Goal: Book appointment/travel/reservation

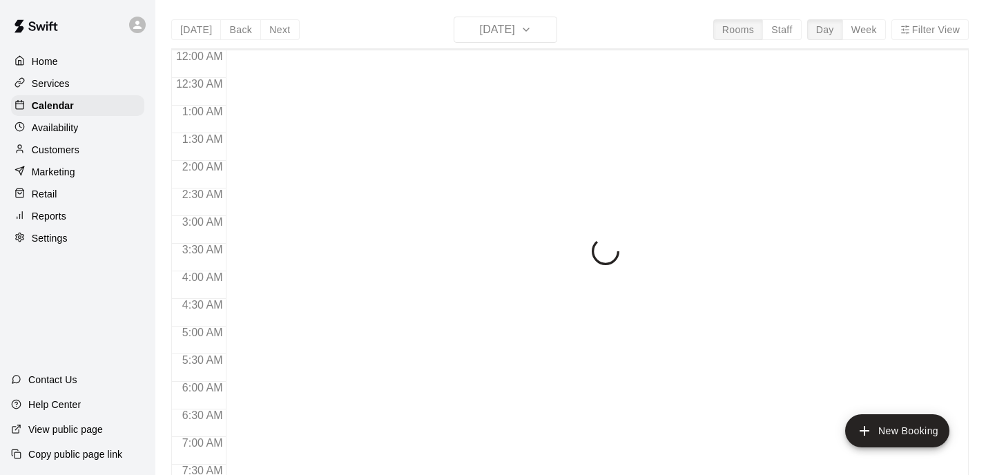
scroll to position [886, 0]
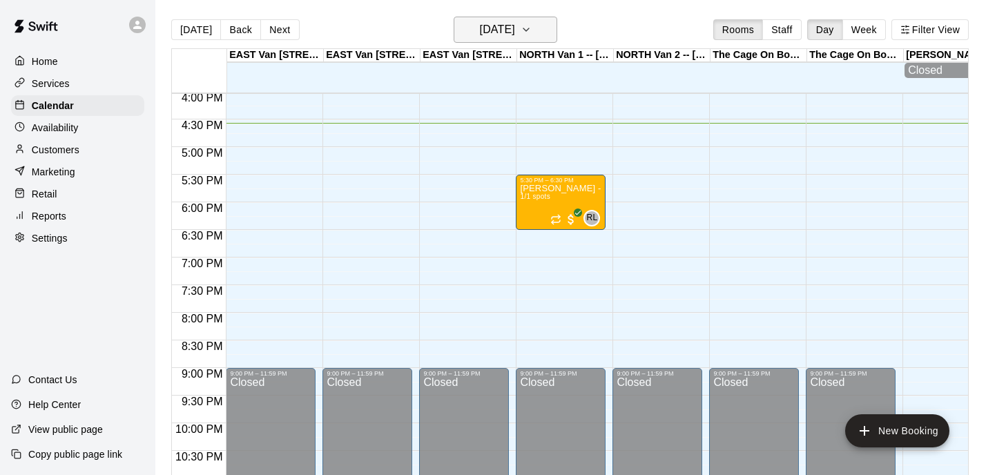
click at [532, 28] on icon "button" at bounding box center [526, 29] width 11 height 17
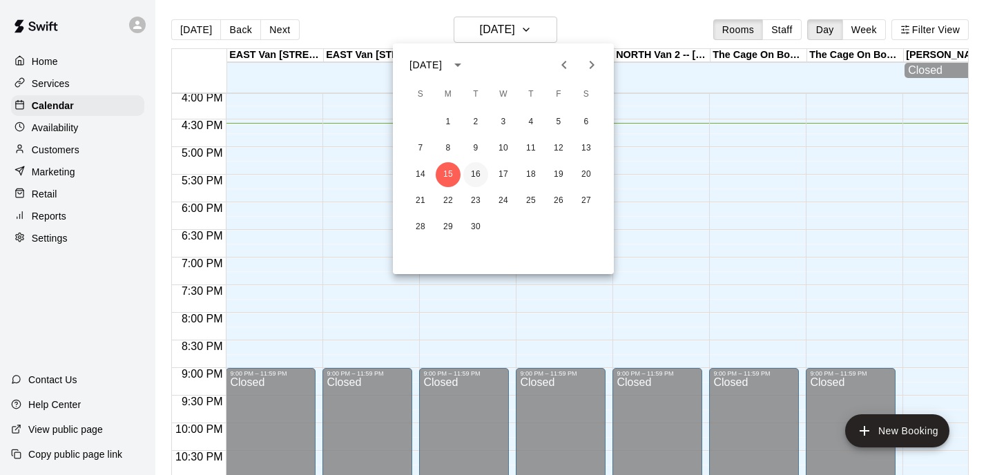
click at [473, 178] on button "16" at bounding box center [475, 174] width 25 height 25
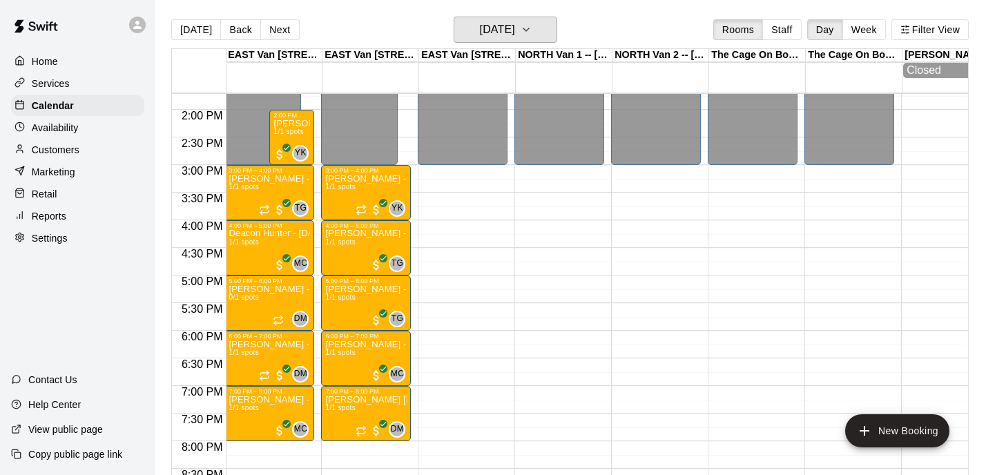
scroll to position [758, 1]
click at [515, 38] on h6 "[DATE]" at bounding box center [497, 29] width 35 height 19
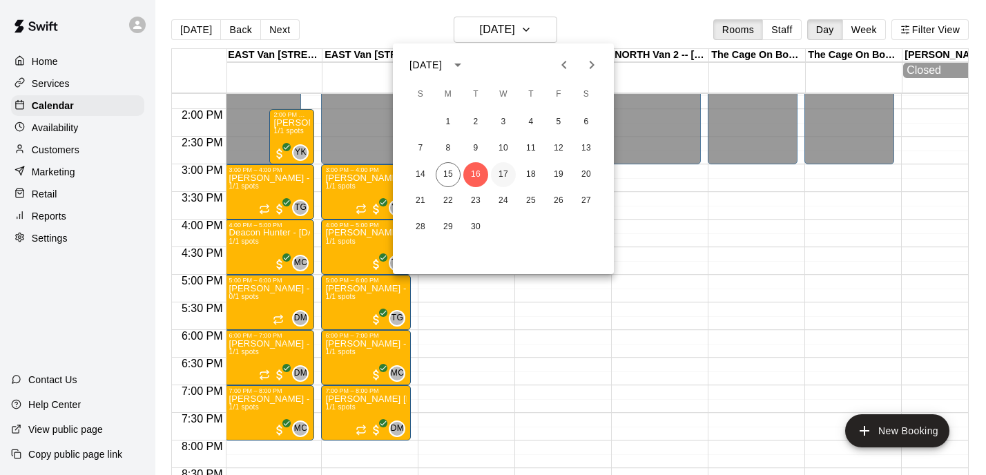
click at [503, 177] on button "17" at bounding box center [503, 174] width 25 height 25
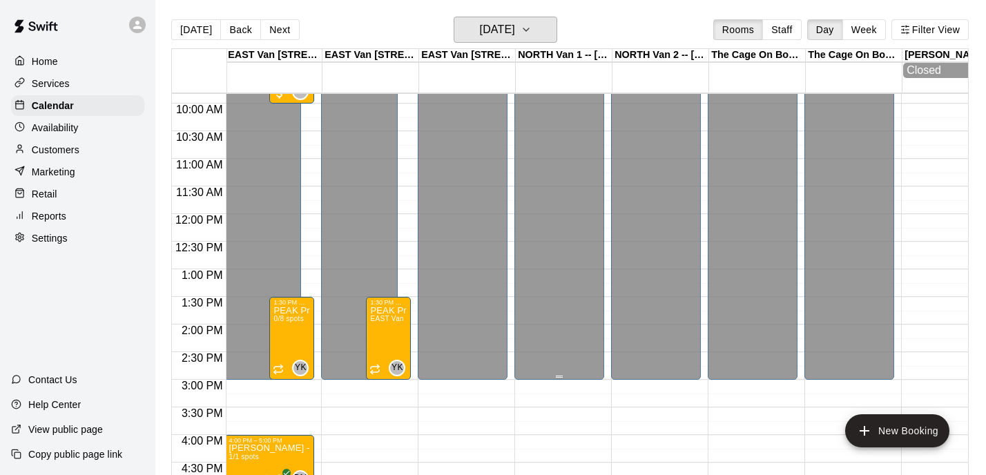
scroll to position [548, 1]
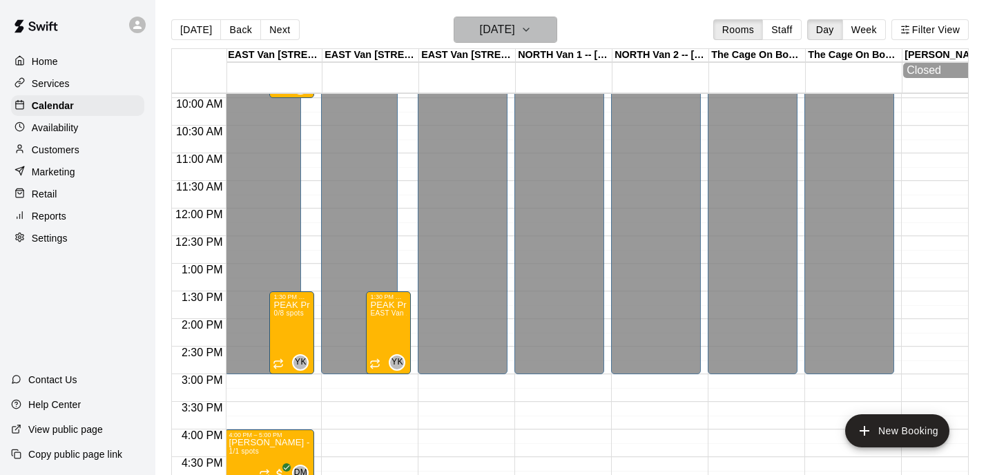
click at [527, 41] on button "[DATE]" at bounding box center [506, 30] width 104 height 26
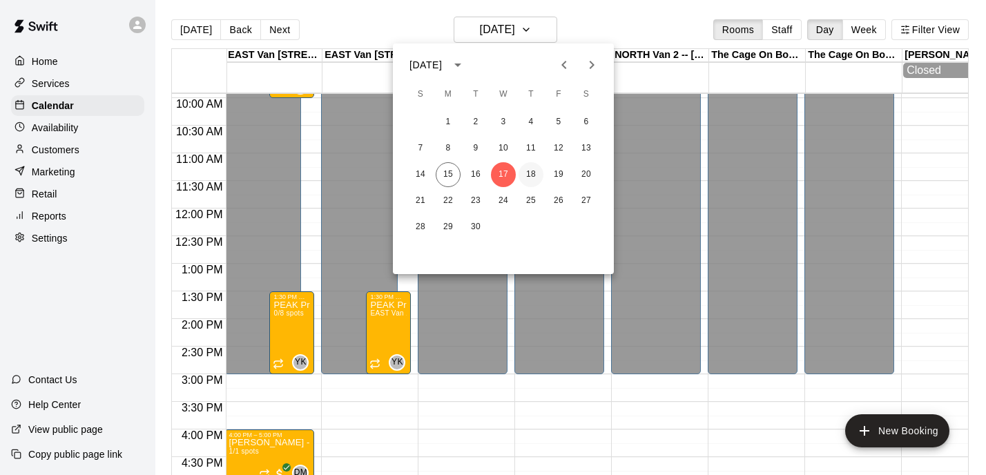
click at [526, 182] on button "18" at bounding box center [531, 174] width 25 height 25
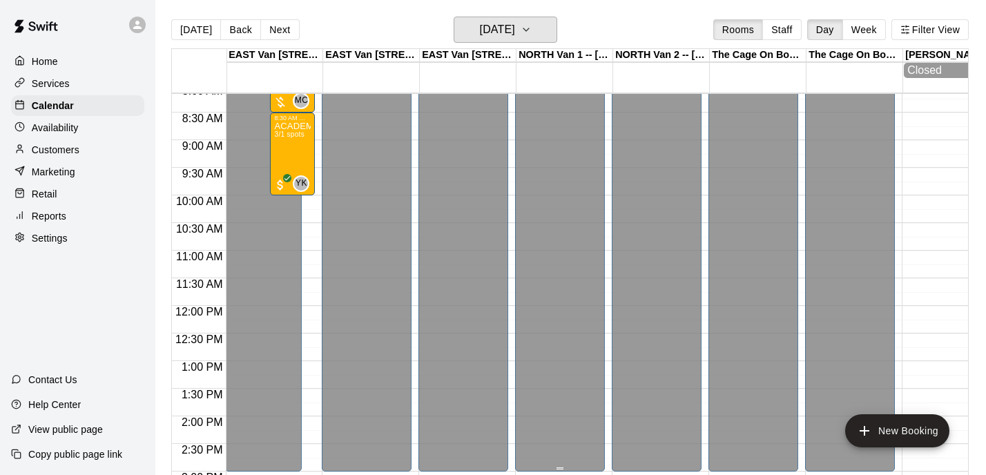
scroll to position [339, 1]
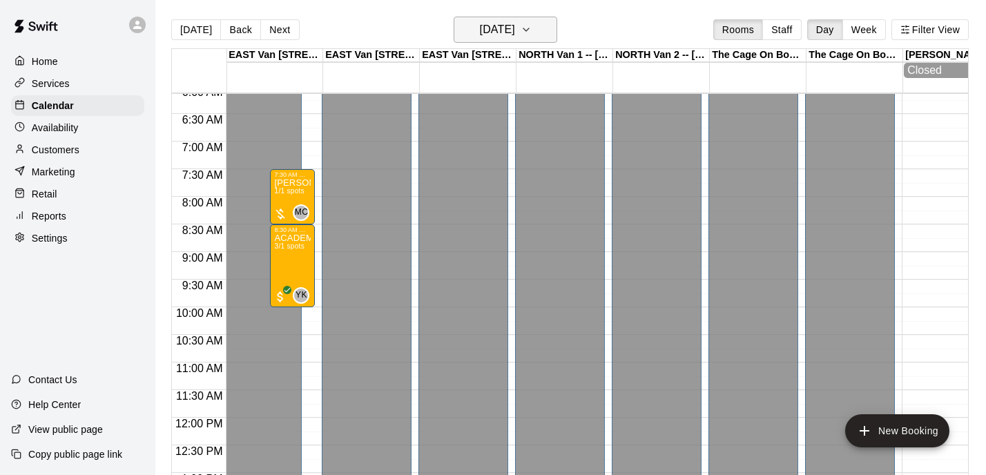
click at [540, 32] on button "[DATE]" at bounding box center [506, 30] width 104 height 26
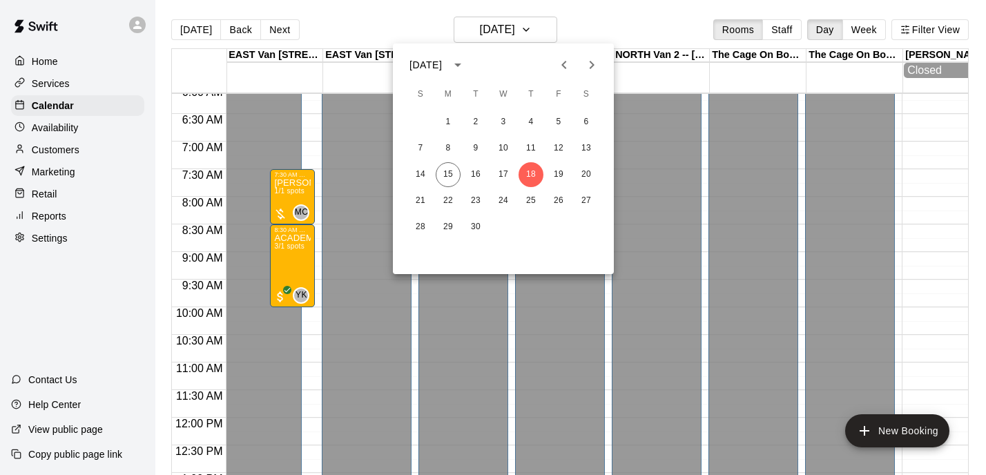
click at [300, 182] on div at bounding box center [493, 237] width 986 height 475
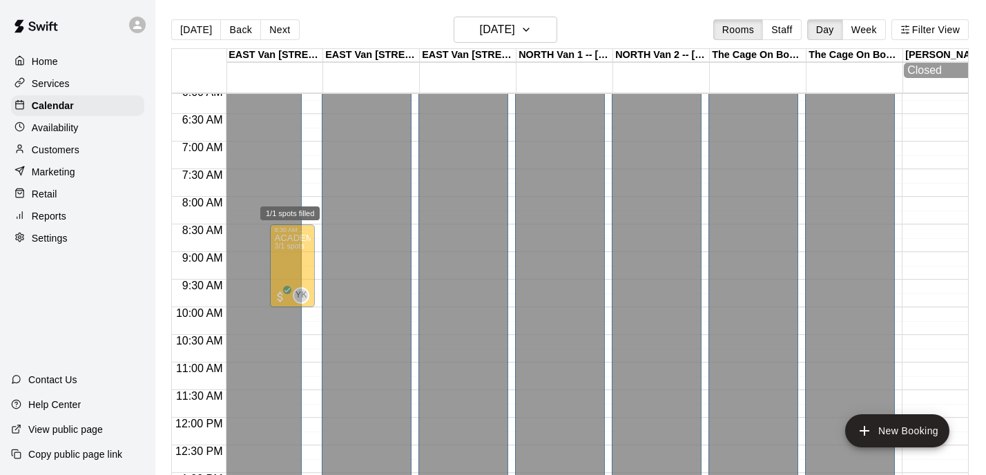
click at [297, 192] on span "1/1 spots" at bounding box center [289, 191] width 30 height 8
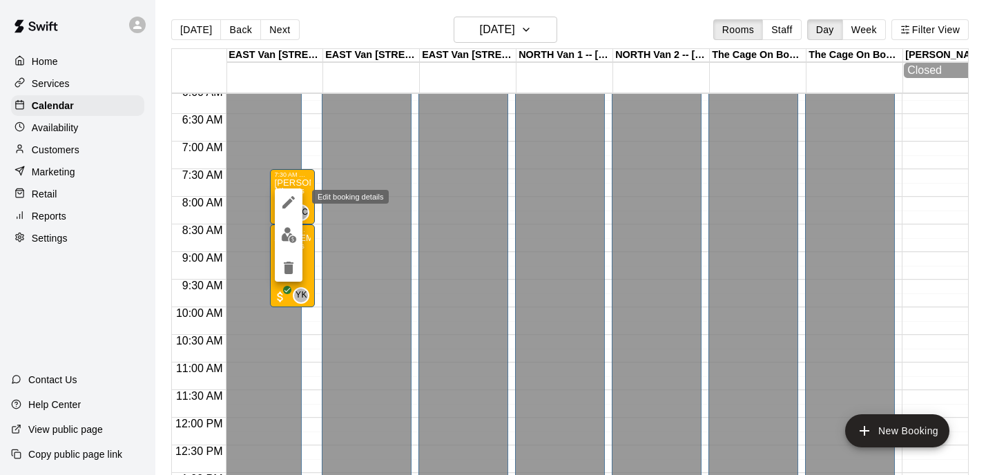
click at [293, 211] on button "edit" at bounding box center [289, 203] width 28 height 28
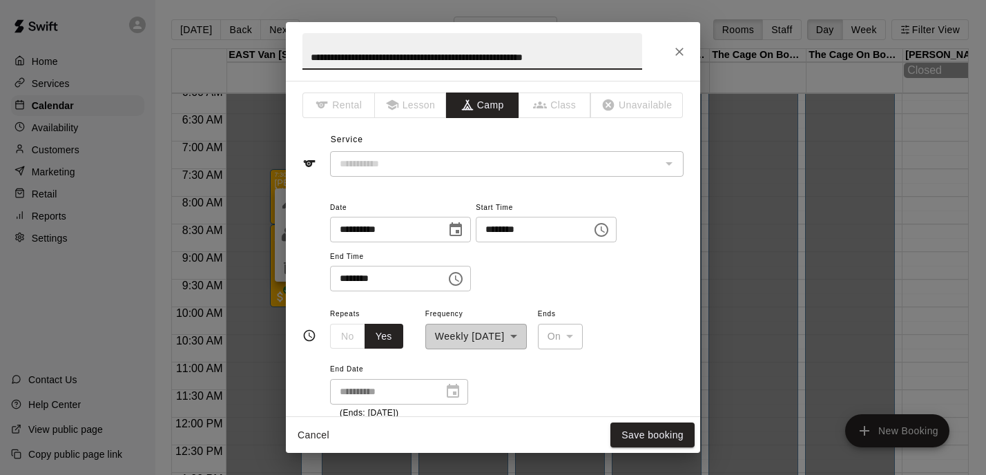
type input "**********"
click at [389, 230] on input "**********" at bounding box center [383, 230] width 106 height 26
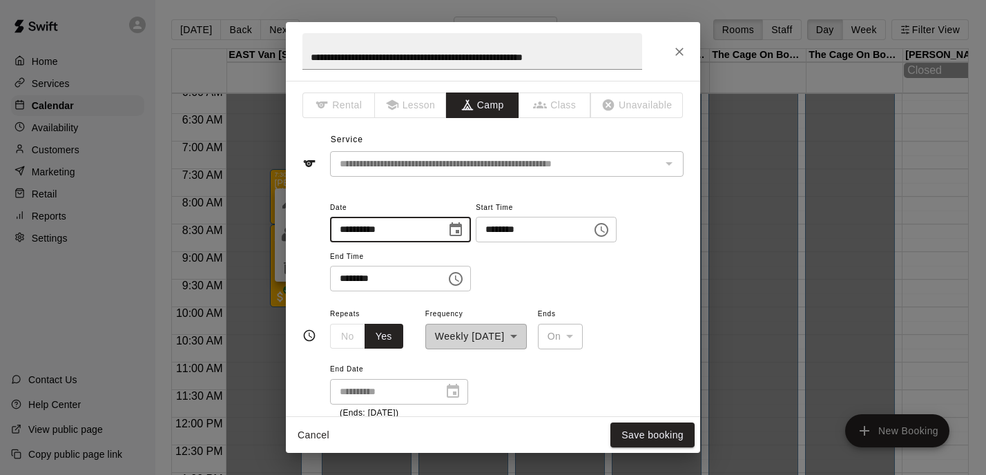
click at [462, 228] on icon "Choose date, selected date is Sep 18, 2025" at bounding box center [456, 229] width 12 height 14
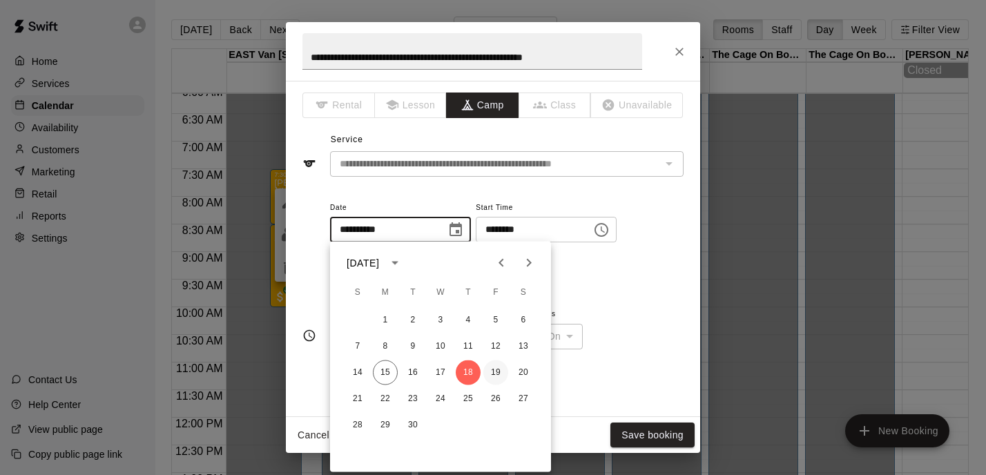
click at [496, 373] on button "19" at bounding box center [495, 372] width 25 height 25
type input "**********"
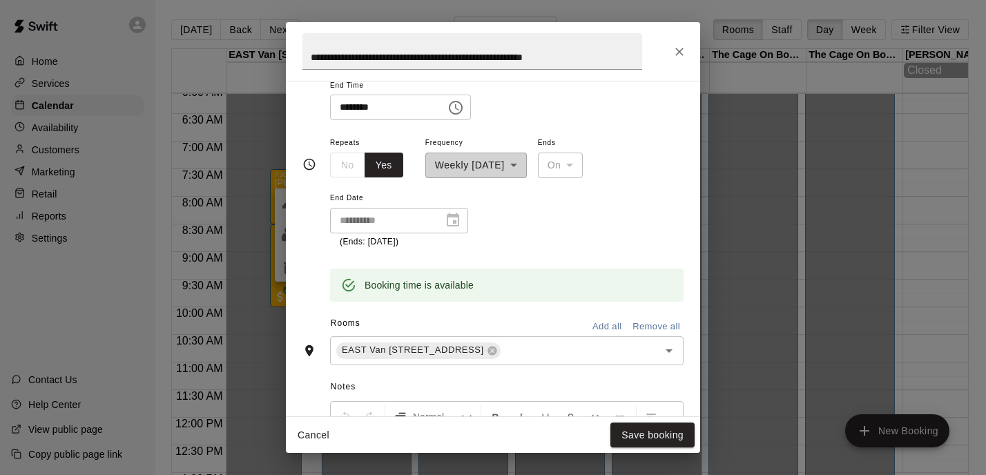
scroll to position [186, 0]
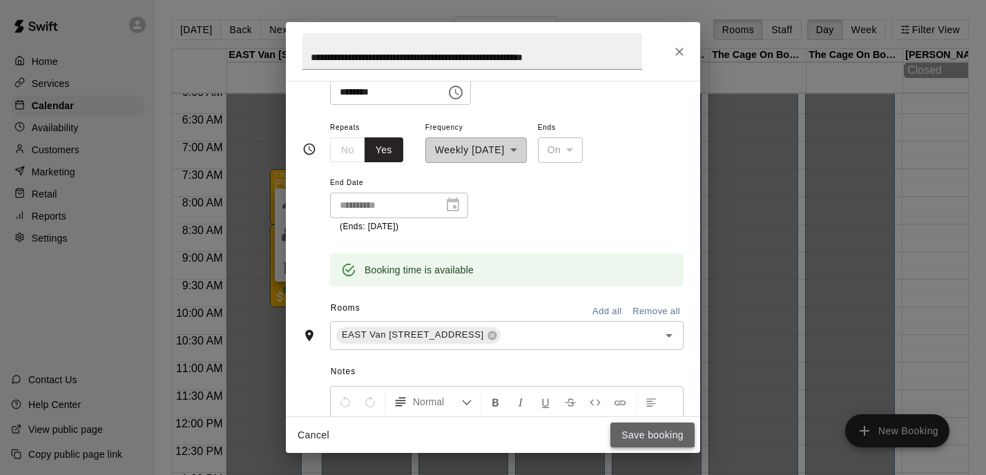
click at [641, 436] on button "Save booking" at bounding box center [652, 436] width 84 height 26
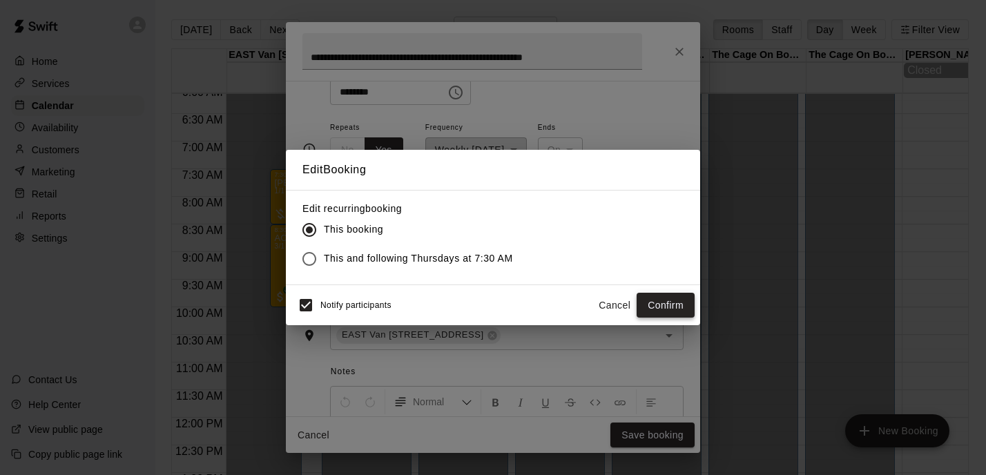
click at [683, 303] on button "Confirm" at bounding box center [666, 306] width 58 height 26
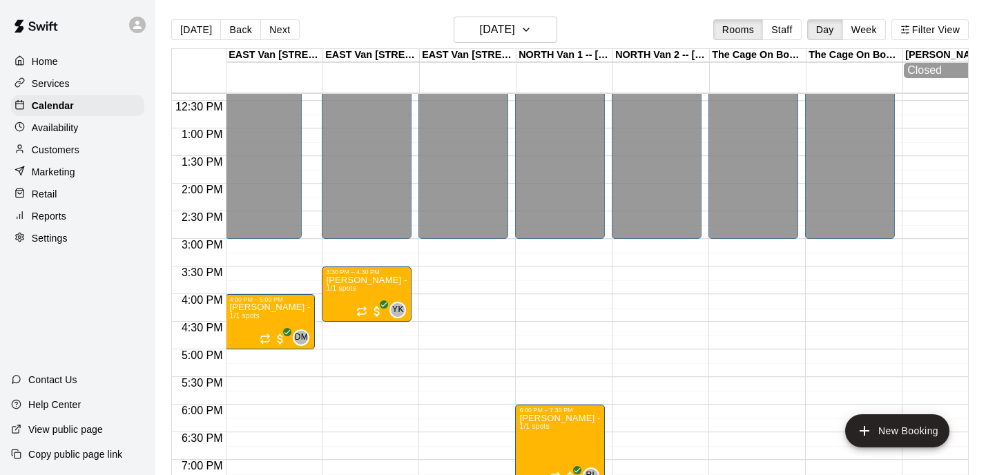
scroll to position [561, 1]
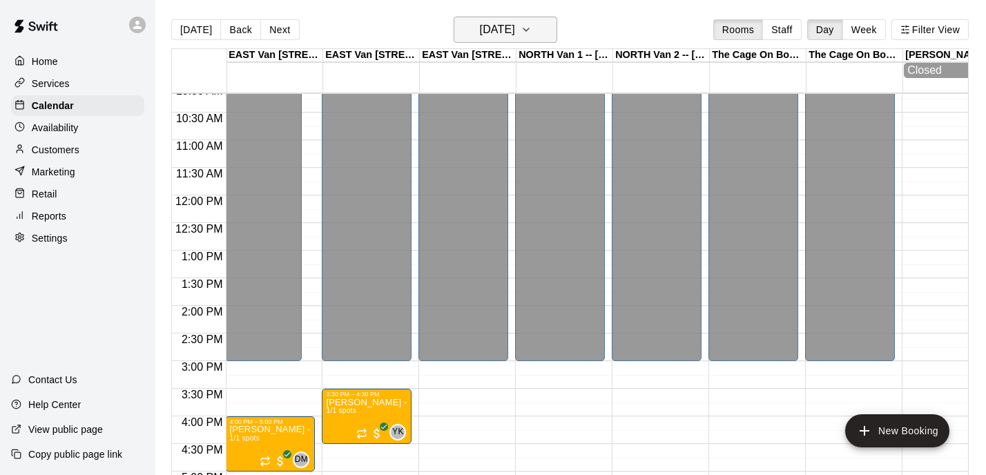
click at [529, 43] on button "[DATE]" at bounding box center [506, 30] width 104 height 26
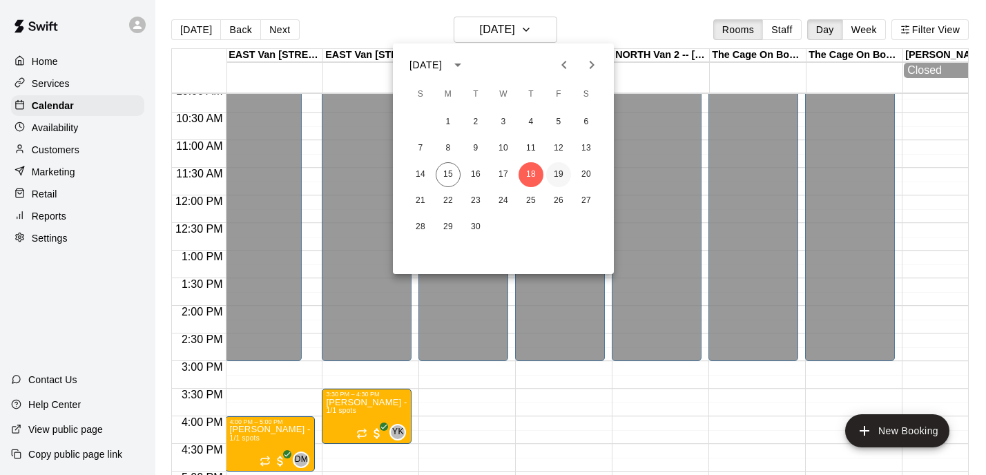
click at [566, 179] on button "19" at bounding box center [558, 174] width 25 height 25
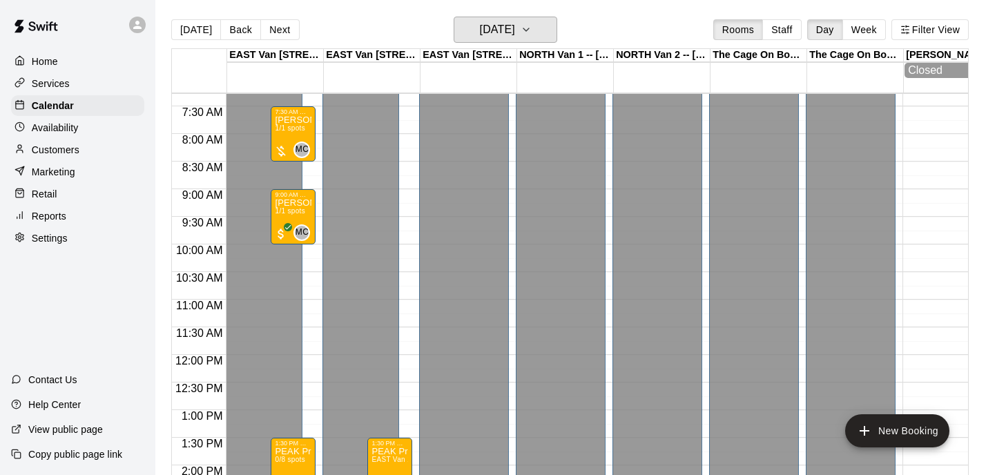
scroll to position [317, 0]
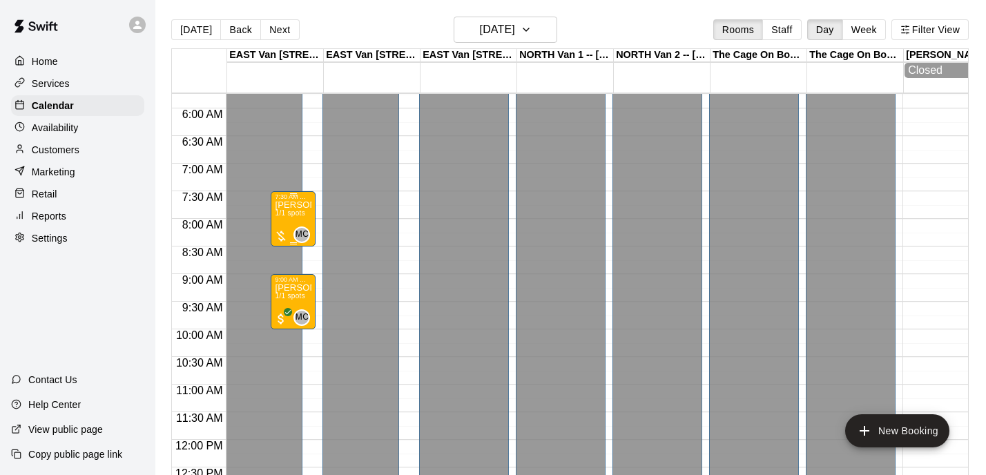
click at [296, 213] on span "1/1 spots" at bounding box center [290, 213] width 30 height 8
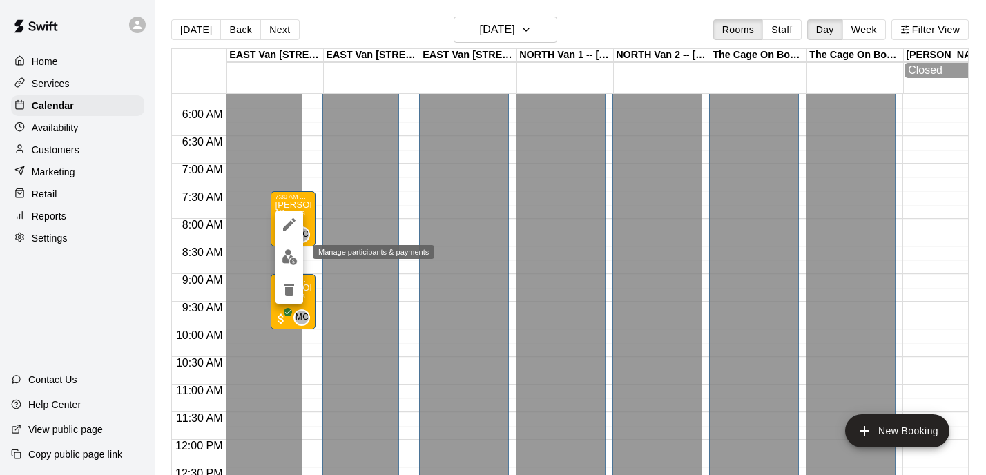
click at [288, 259] on img "edit" at bounding box center [290, 257] width 16 height 16
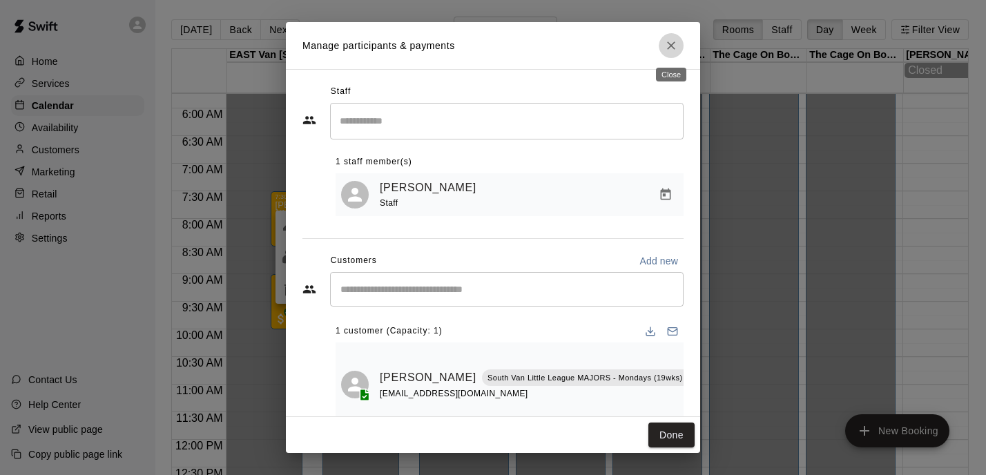
click at [679, 52] on button "Close" at bounding box center [671, 45] width 25 height 25
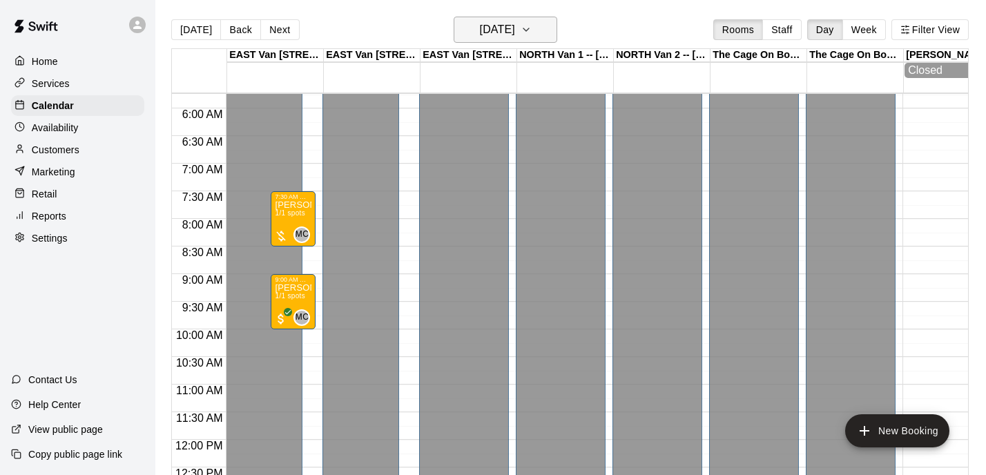
click at [533, 29] on button "[DATE]" at bounding box center [506, 30] width 104 height 26
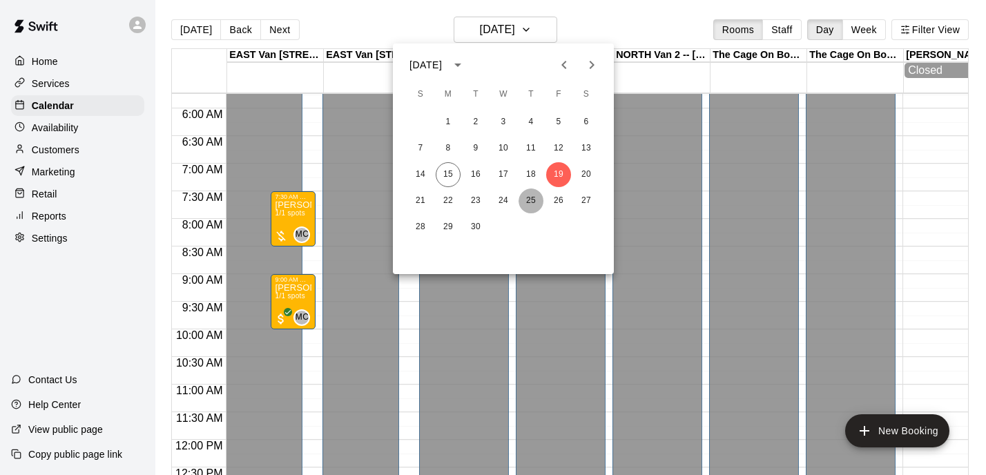
click at [530, 204] on button "25" at bounding box center [531, 201] width 25 height 25
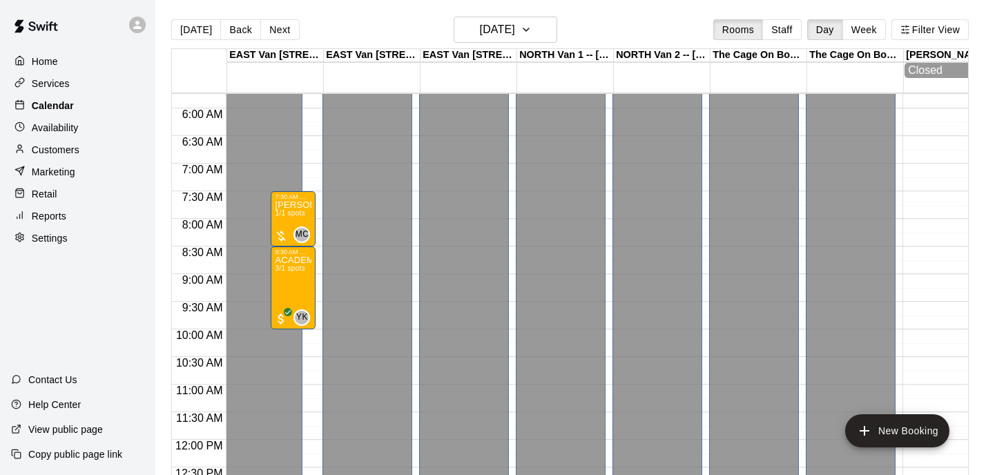
click at [120, 107] on div "Calendar" at bounding box center [77, 105] width 133 height 21
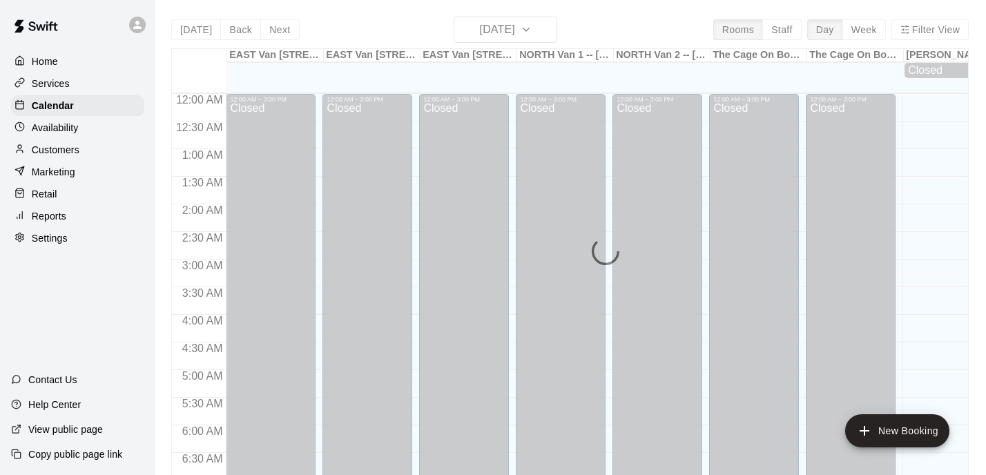
scroll to position [886, 0]
